Goal: Task Accomplishment & Management: Use online tool/utility

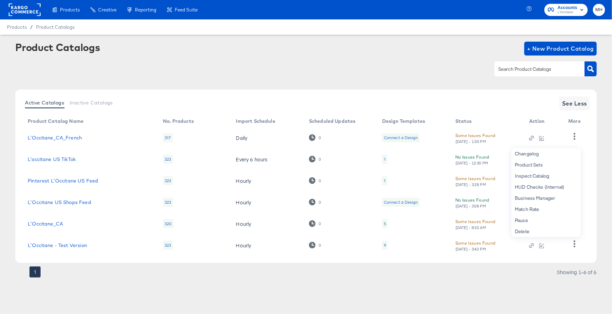
click at [32, 9] on rect at bounding box center [25, 9] width 32 height 12
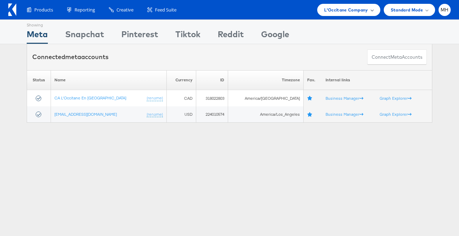
click at [361, 11] on span "L'Occitane Company" at bounding box center [346, 9] width 44 height 7
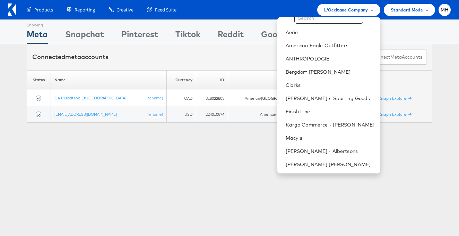
scroll to position [19, 0]
click at [327, 109] on link "Finish Line" at bounding box center [330, 112] width 89 height 7
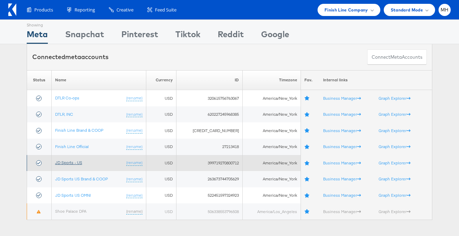
click at [70, 164] on link "JD Sports - US" at bounding box center [68, 162] width 27 height 5
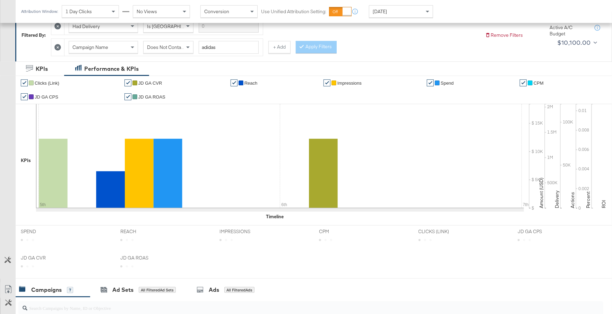
scroll to position [365, 0]
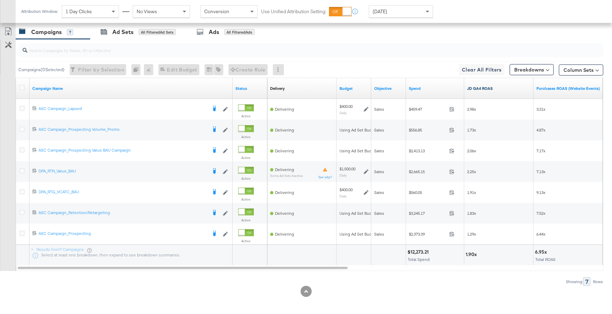
click at [502, 86] on link "JD GA4 ROAS" at bounding box center [499, 89] width 64 height 6
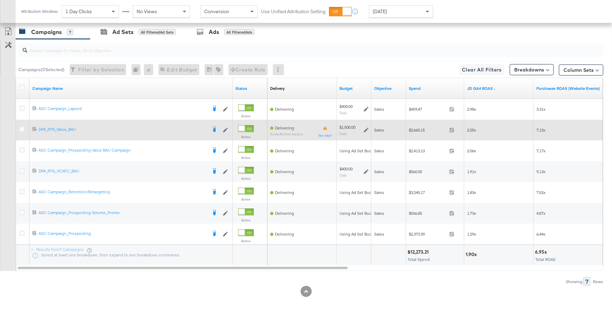
click at [365, 128] on icon at bounding box center [366, 130] width 5 height 5
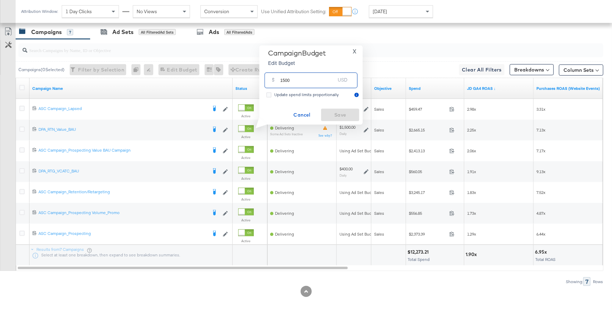
drag, startPoint x: 292, startPoint y: 82, endPoint x: 279, endPoint y: 82, distance: 13.9
click at [279, 82] on div "$ 1500 USD" at bounding box center [311, 81] width 93 height 16
type input "800"
click at [330, 113] on span "Save" at bounding box center [340, 115] width 33 height 9
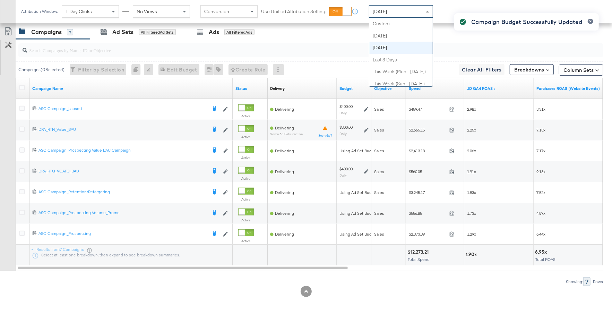
click at [404, 10] on div "Yesterday" at bounding box center [400, 12] width 63 height 12
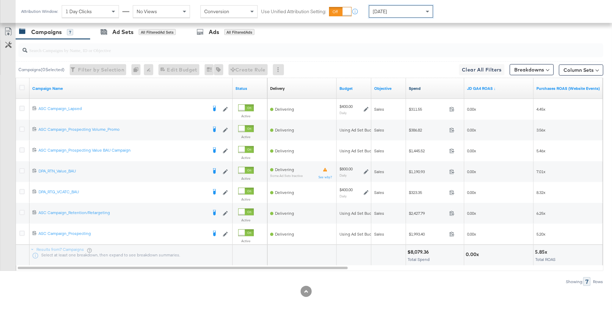
click at [430, 86] on link "Spend" at bounding box center [435, 89] width 53 height 6
